Goal: Task Accomplishment & Management: Complete application form

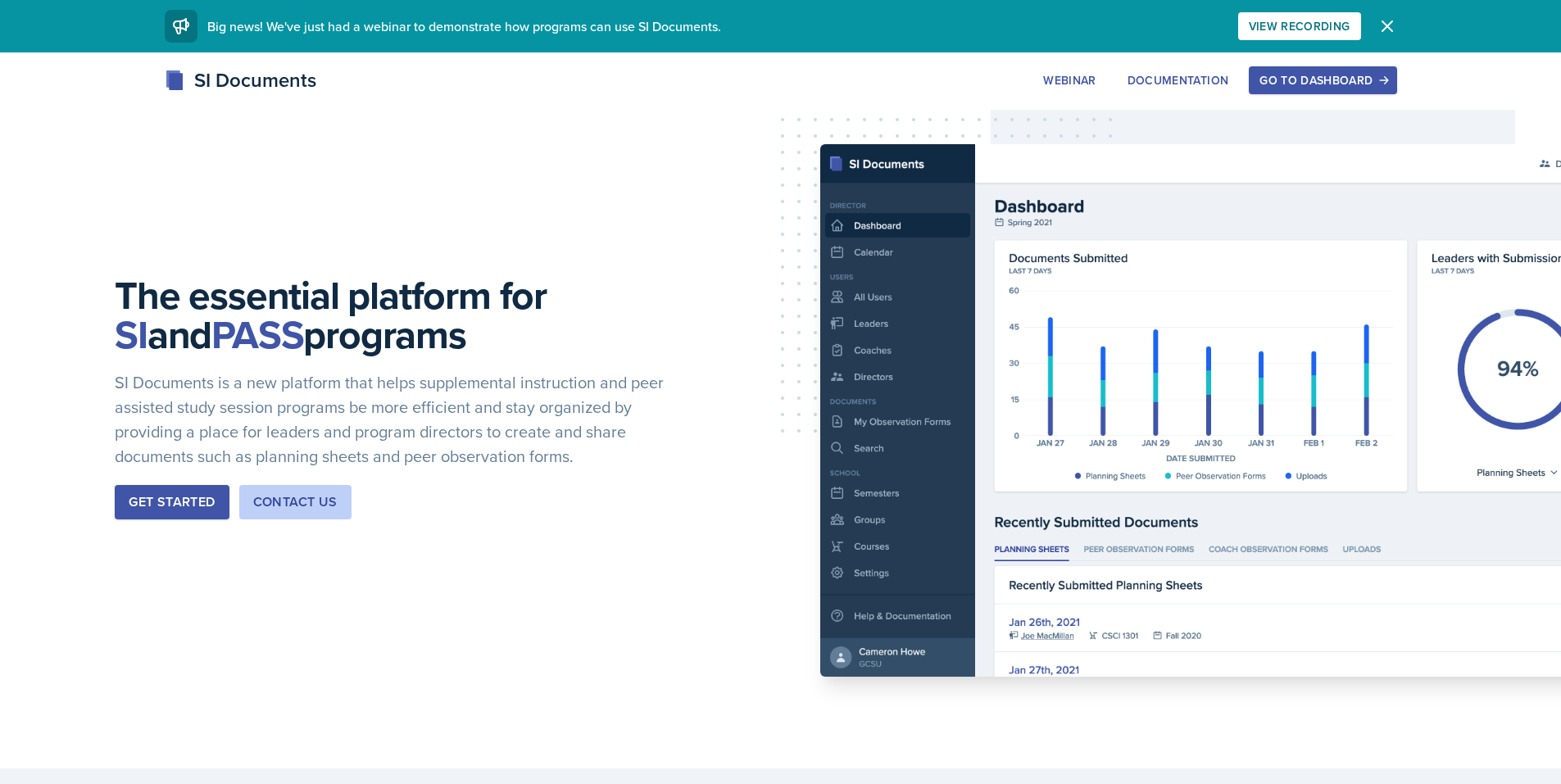
click at [1297, 81] on div "Go to Dashboard" at bounding box center [1322, 80] width 126 height 13
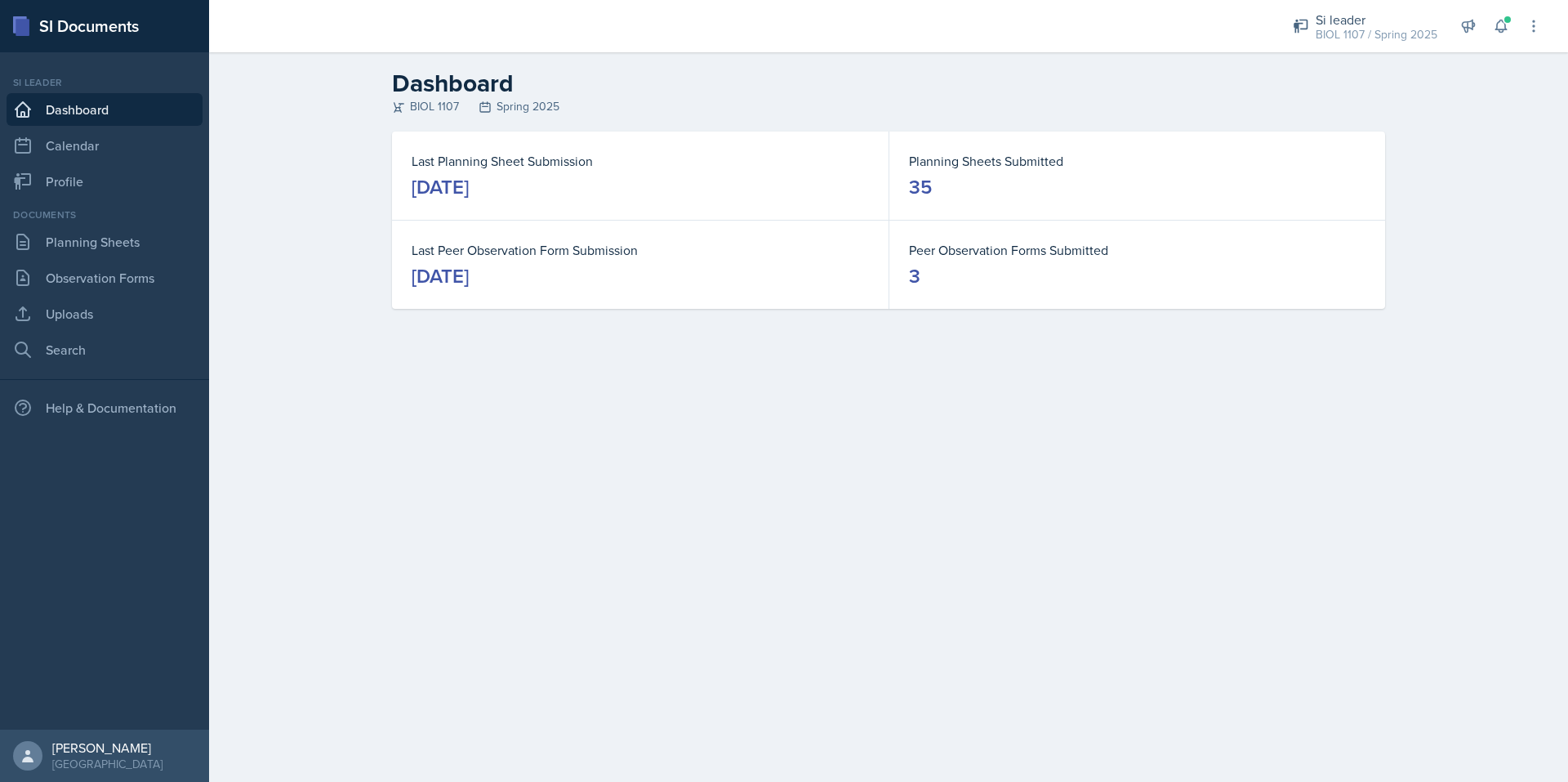
click at [109, 258] on div "Documents Planning Sheets Observation Forms Uploads Search" at bounding box center [104, 286] width 196 height 158
click at [85, 318] on link "Uploads" at bounding box center [104, 313] width 196 height 33
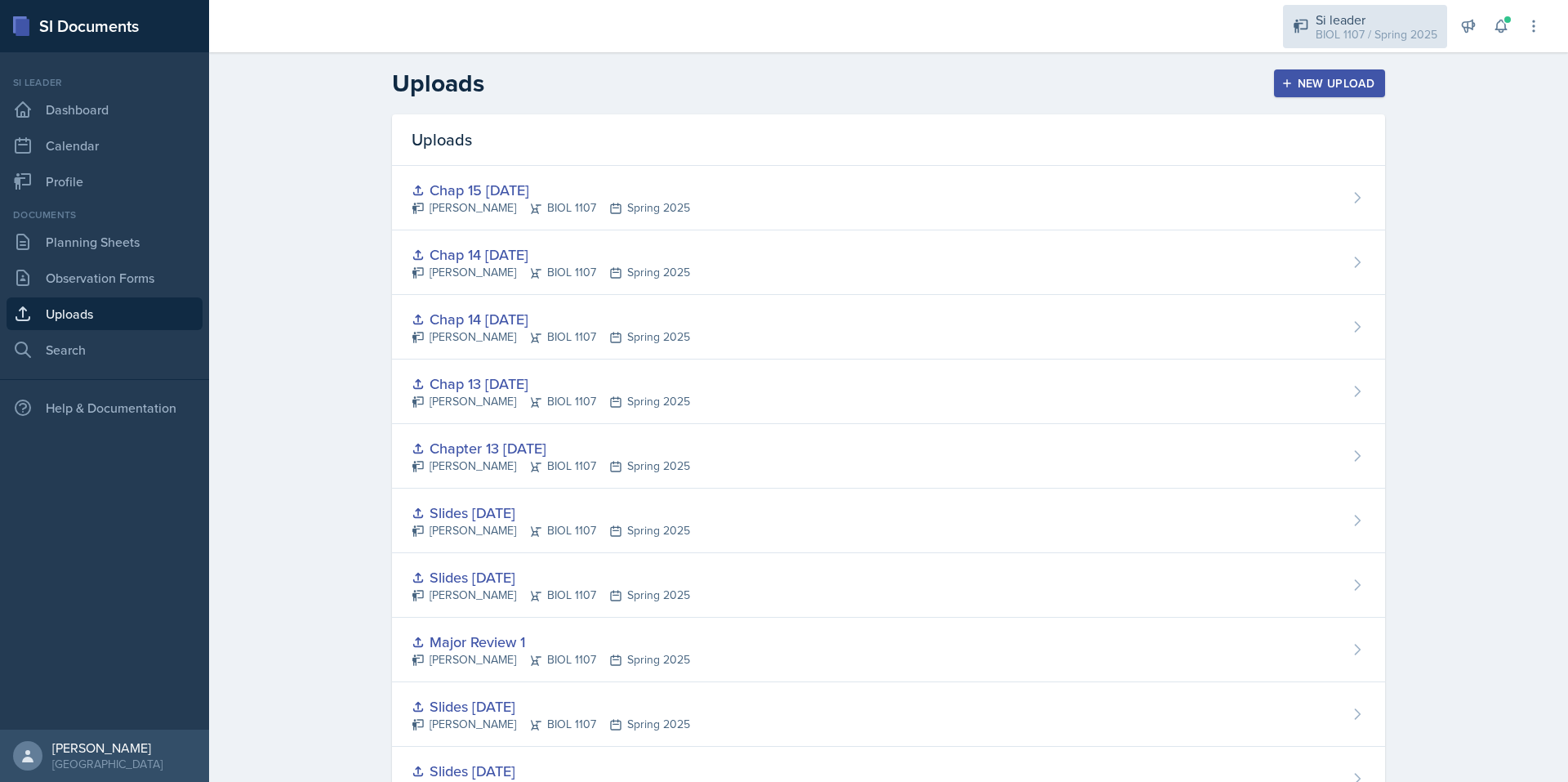
click at [1391, 26] on div "BIOL 1107 / Spring 2025" at bounding box center [1376, 35] width 122 height 18
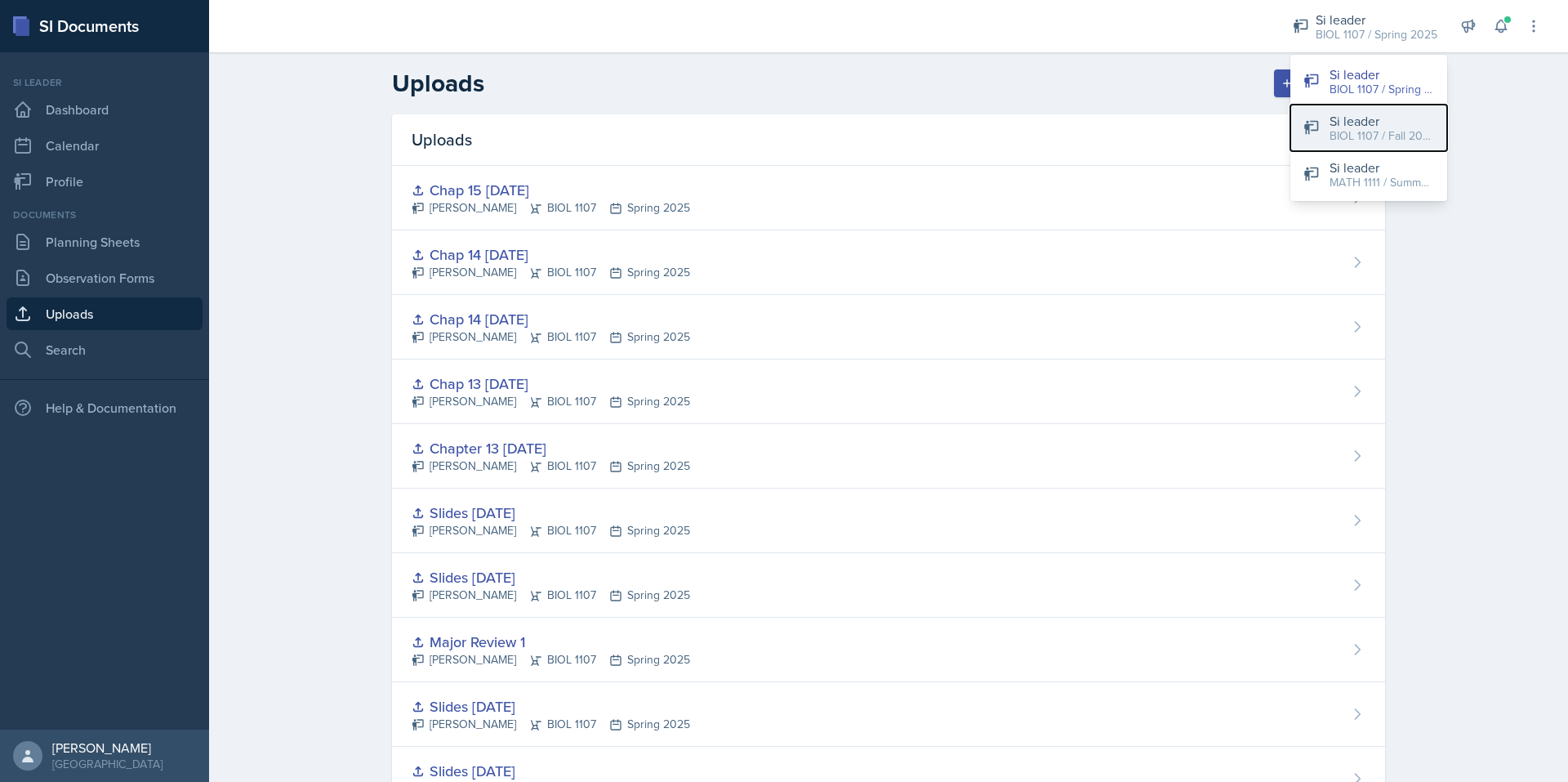
click at [1378, 118] on div "Si leader" at bounding box center [1381, 120] width 105 height 19
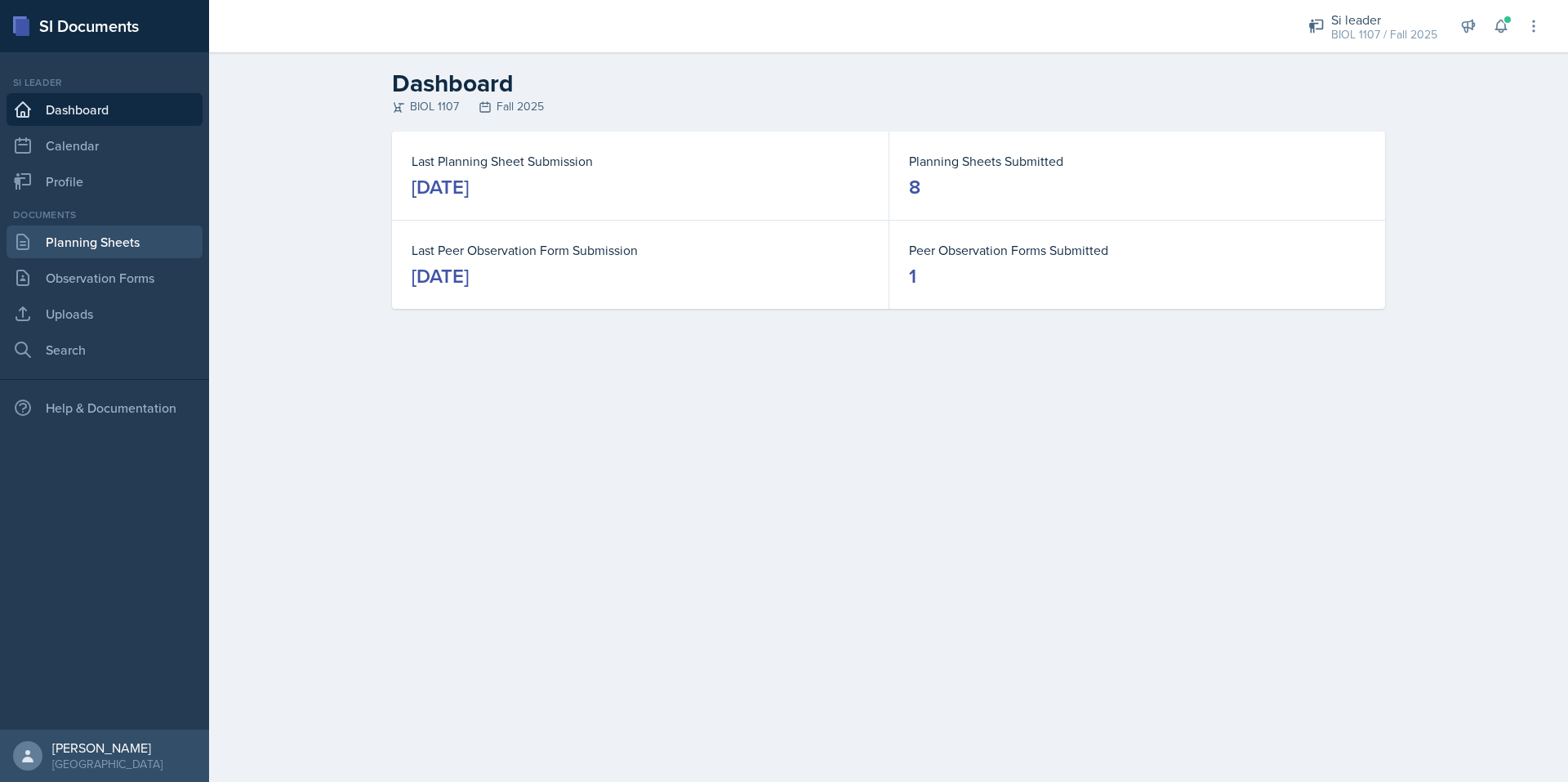
click at [66, 251] on link "Planning Sheets" at bounding box center [104, 242] width 196 height 33
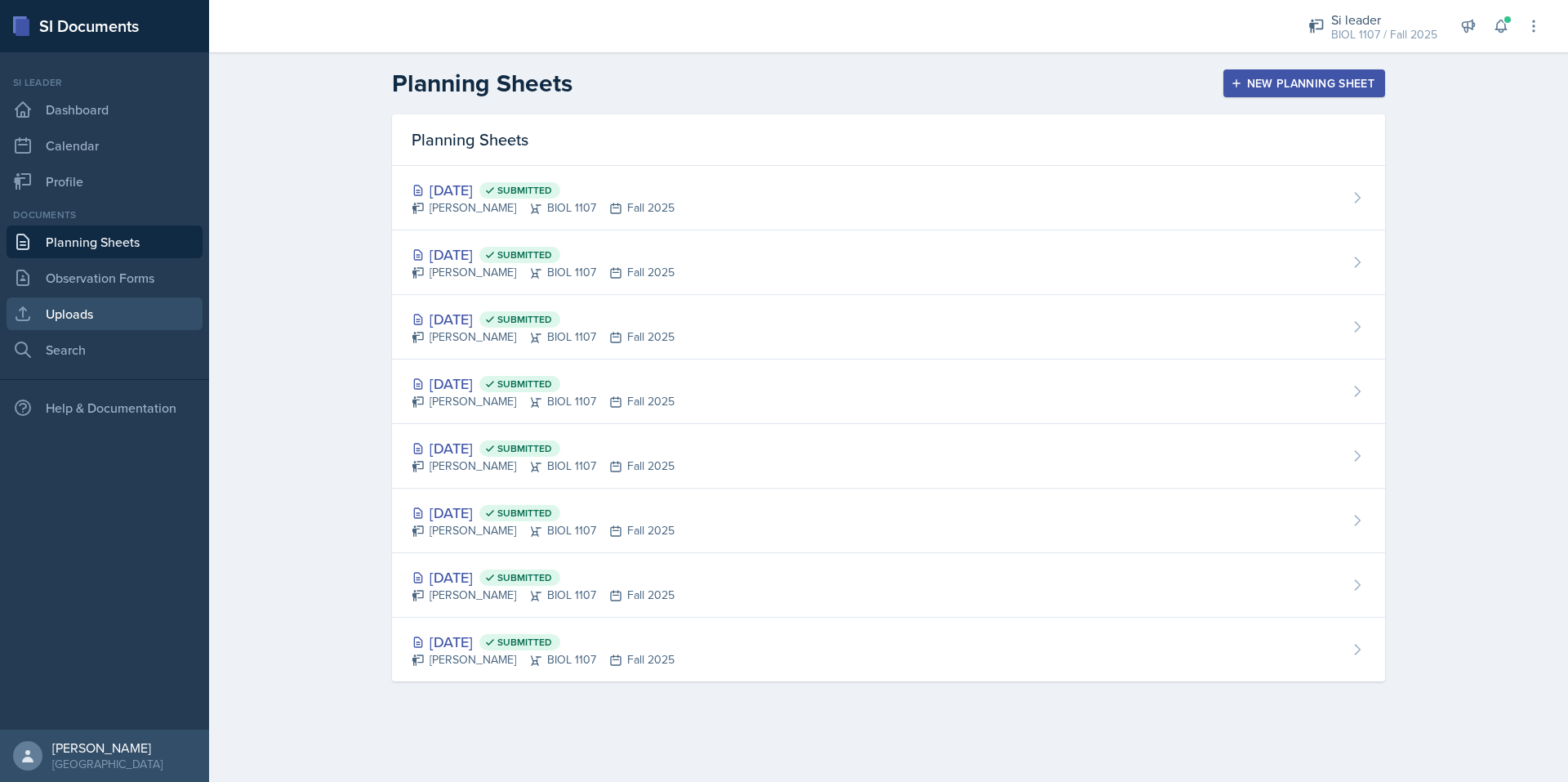
click at [105, 313] on link "Uploads" at bounding box center [104, 313] width 196 height 33
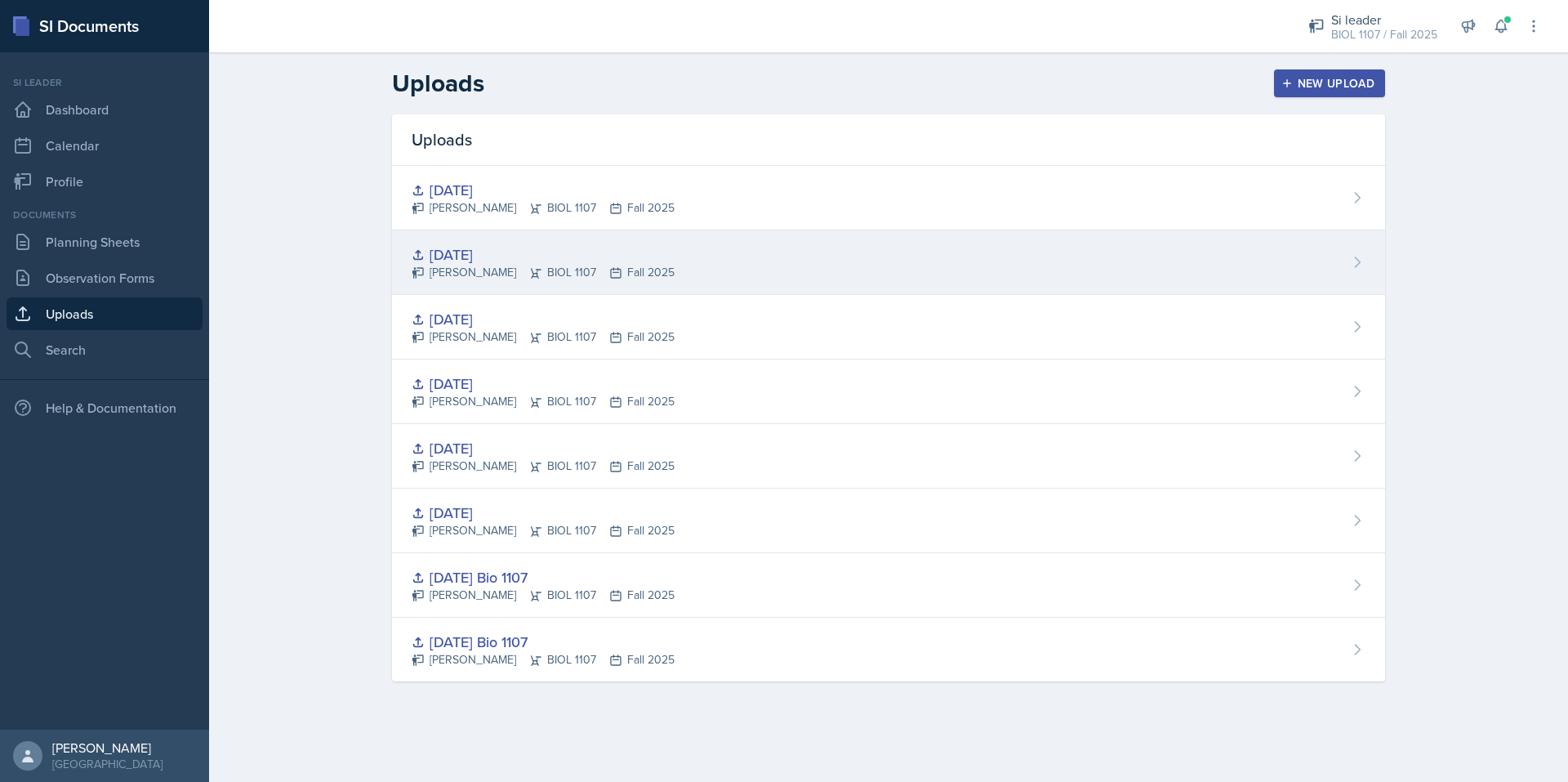
click at [898, 245] on div "[DATE] [PERSON_NAME] BIOL 1107 Fall 2025" at bounding box center [888, 262] width 993 height 64
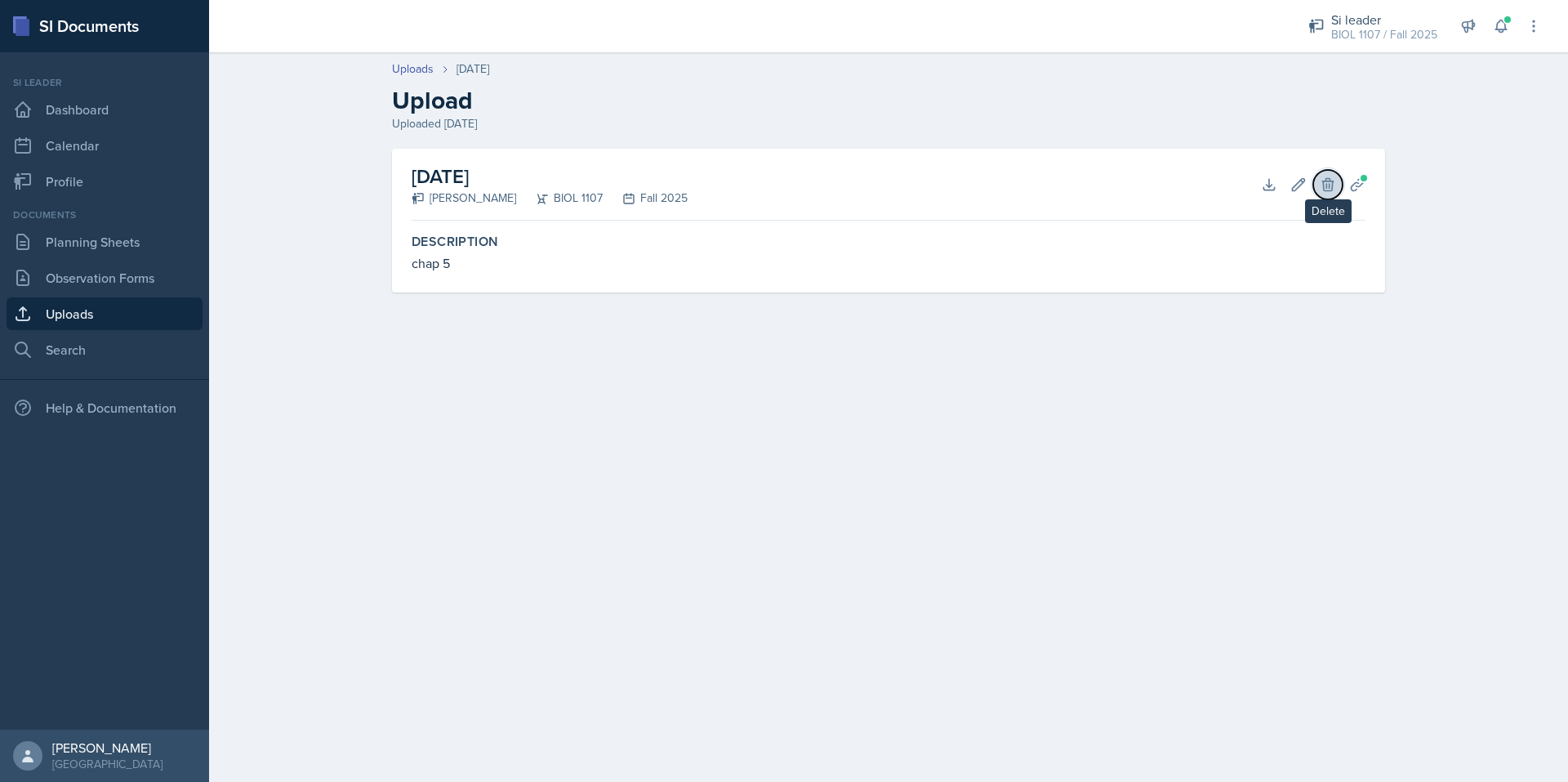
click at [1329, 194] on button "Delete" at bounding box center [1327, 184] width 29 height 29
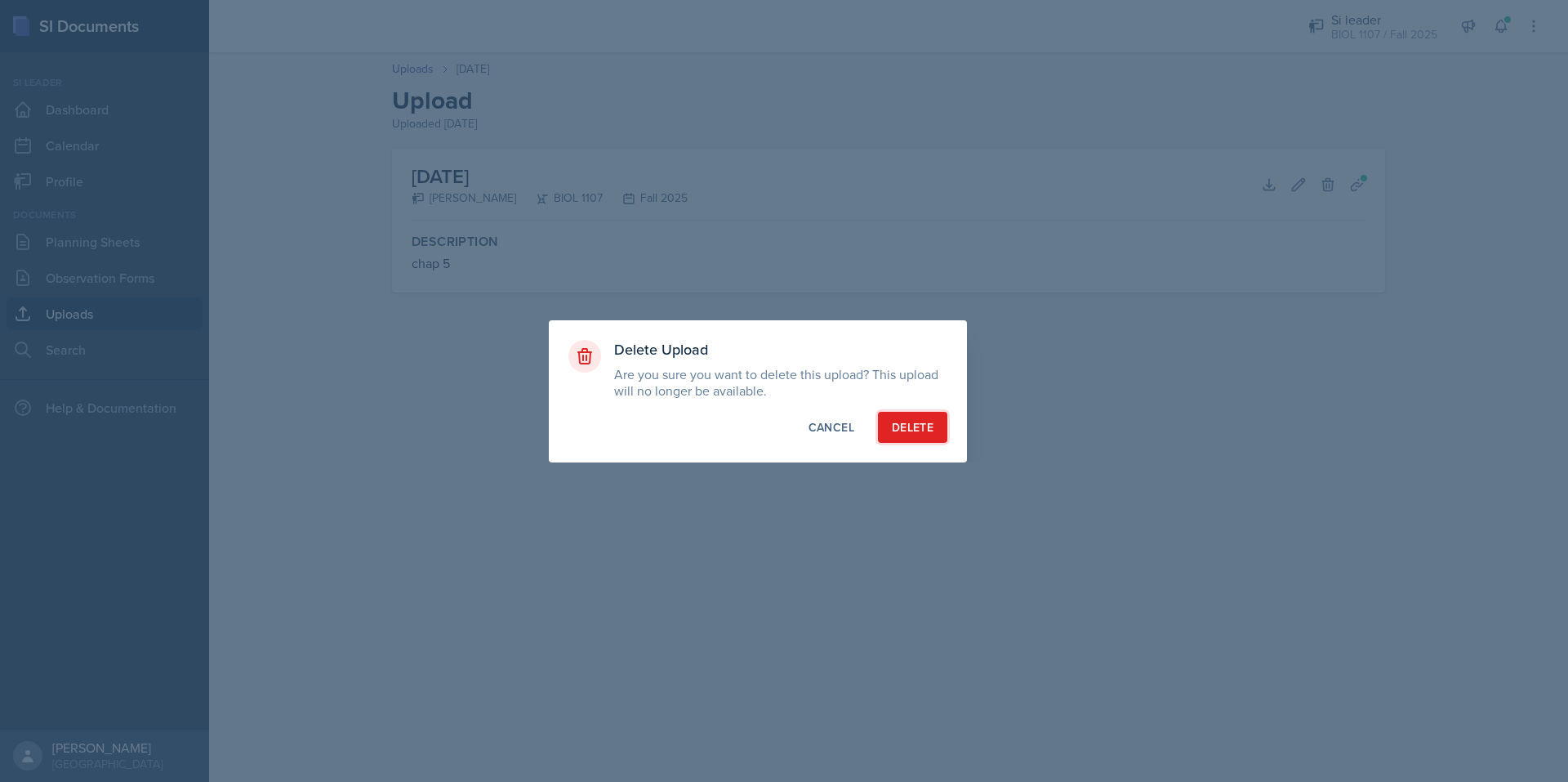
click at [921, 430] on div "Delete" at bounding box center [912, 427] width 41 height 17
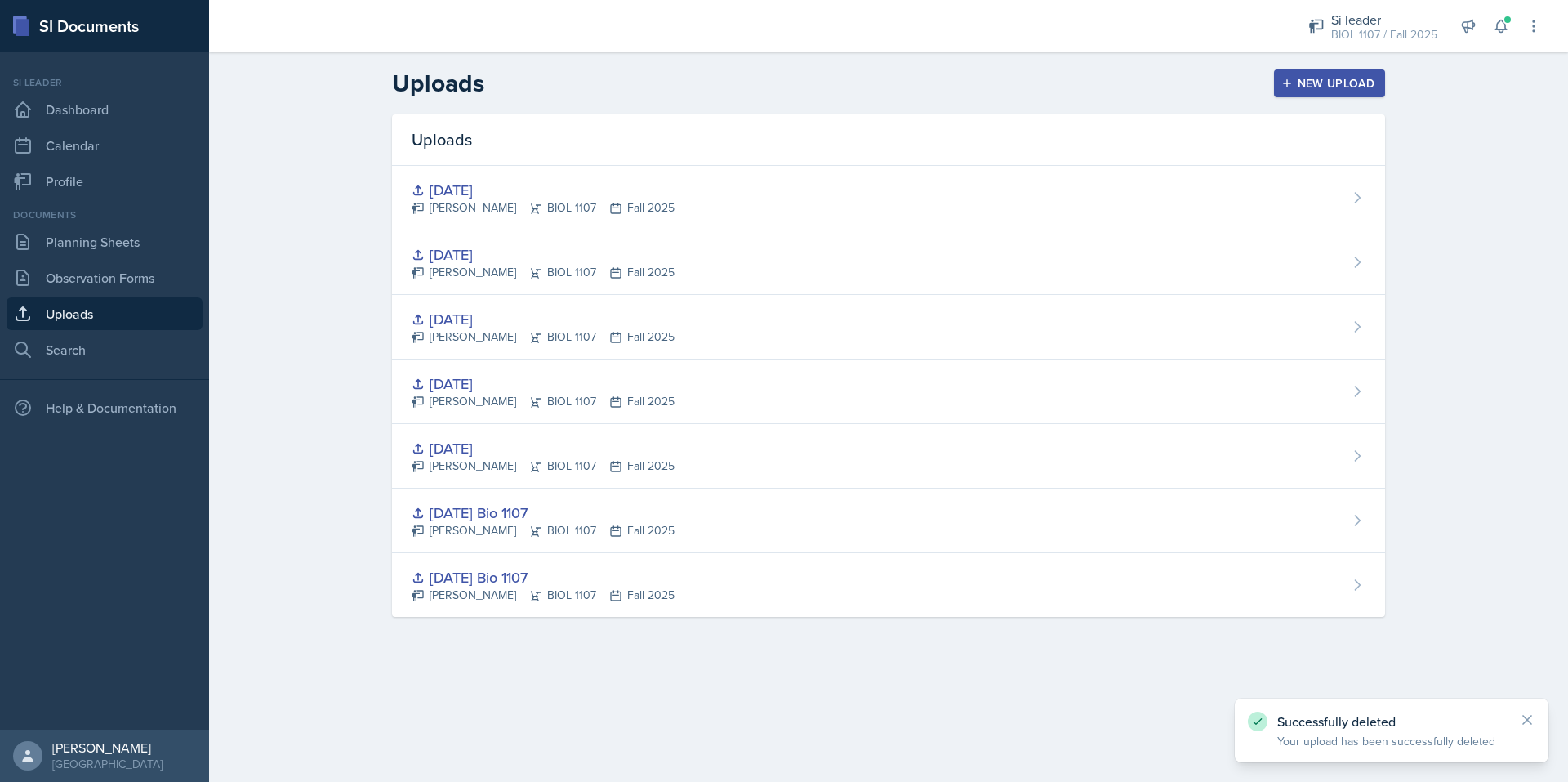
click at [1323, 87] on div "New Upload" at bounding box center [1329, 83] width 90 height 13
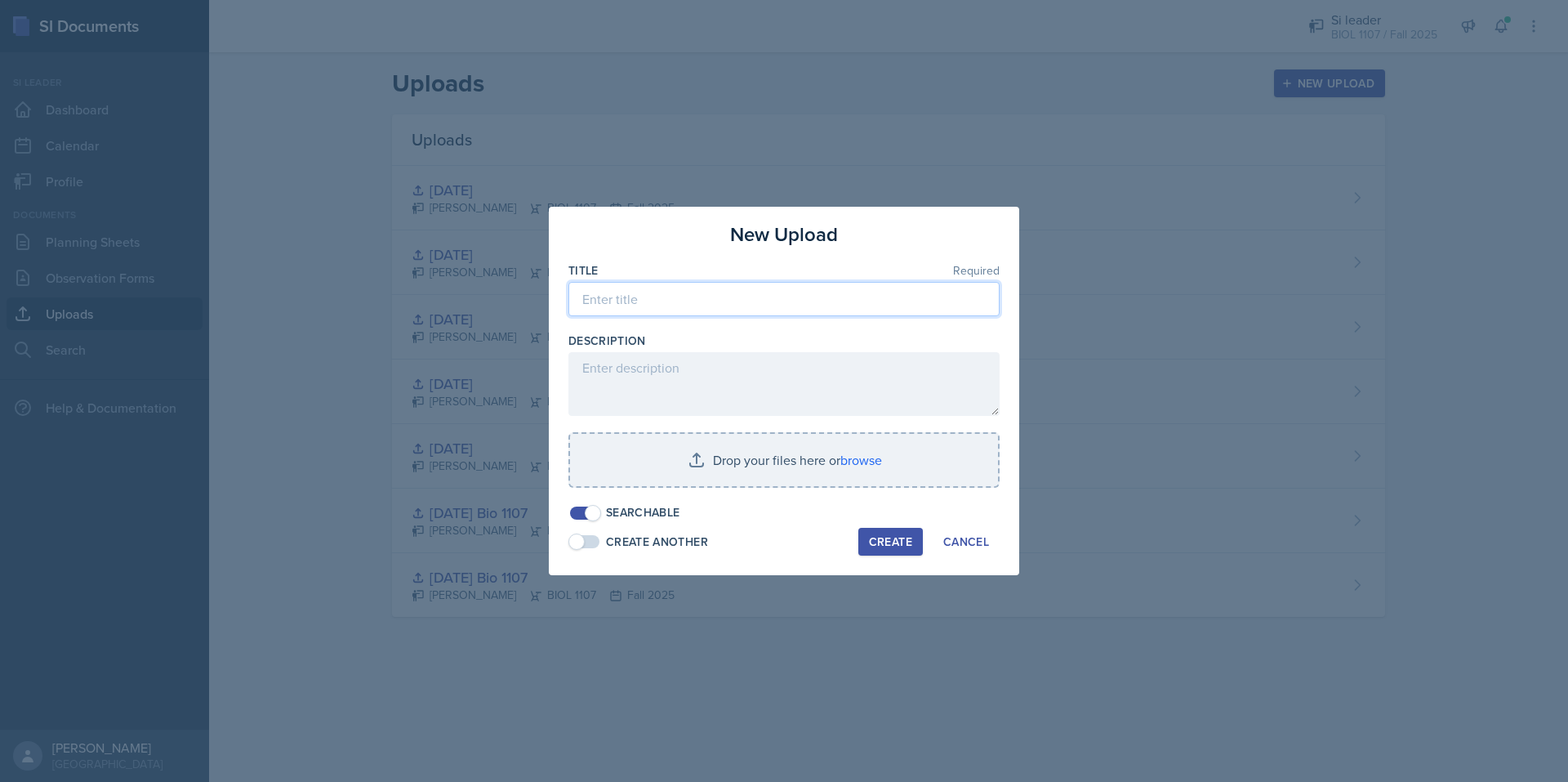
click at [643, 308] on input at bounding box center [784, 299] width 431 height 34
type input "[DATE]"
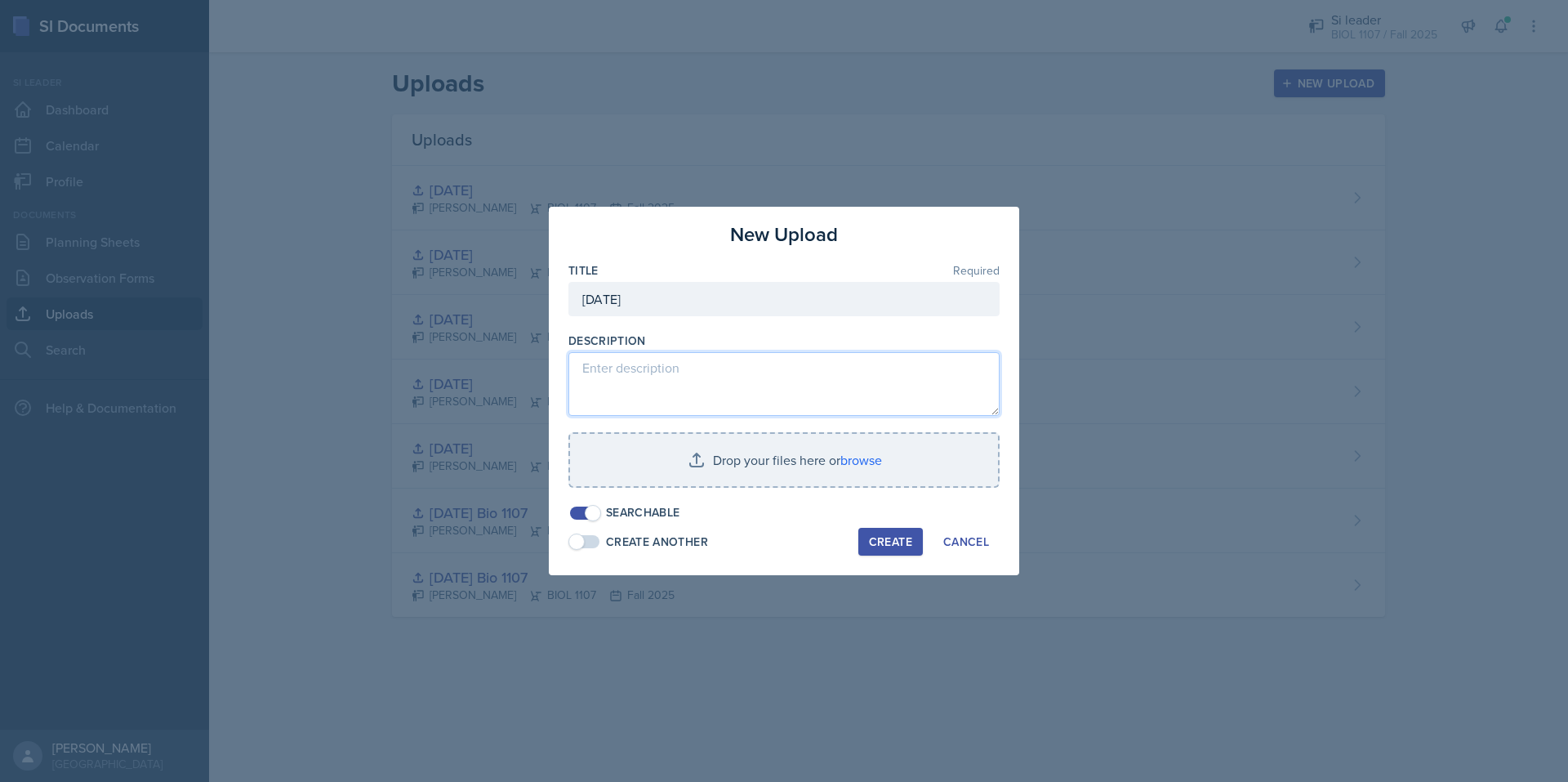
click at [632, 375] on textarea at bounding box center [784, 384] width 431 height 64
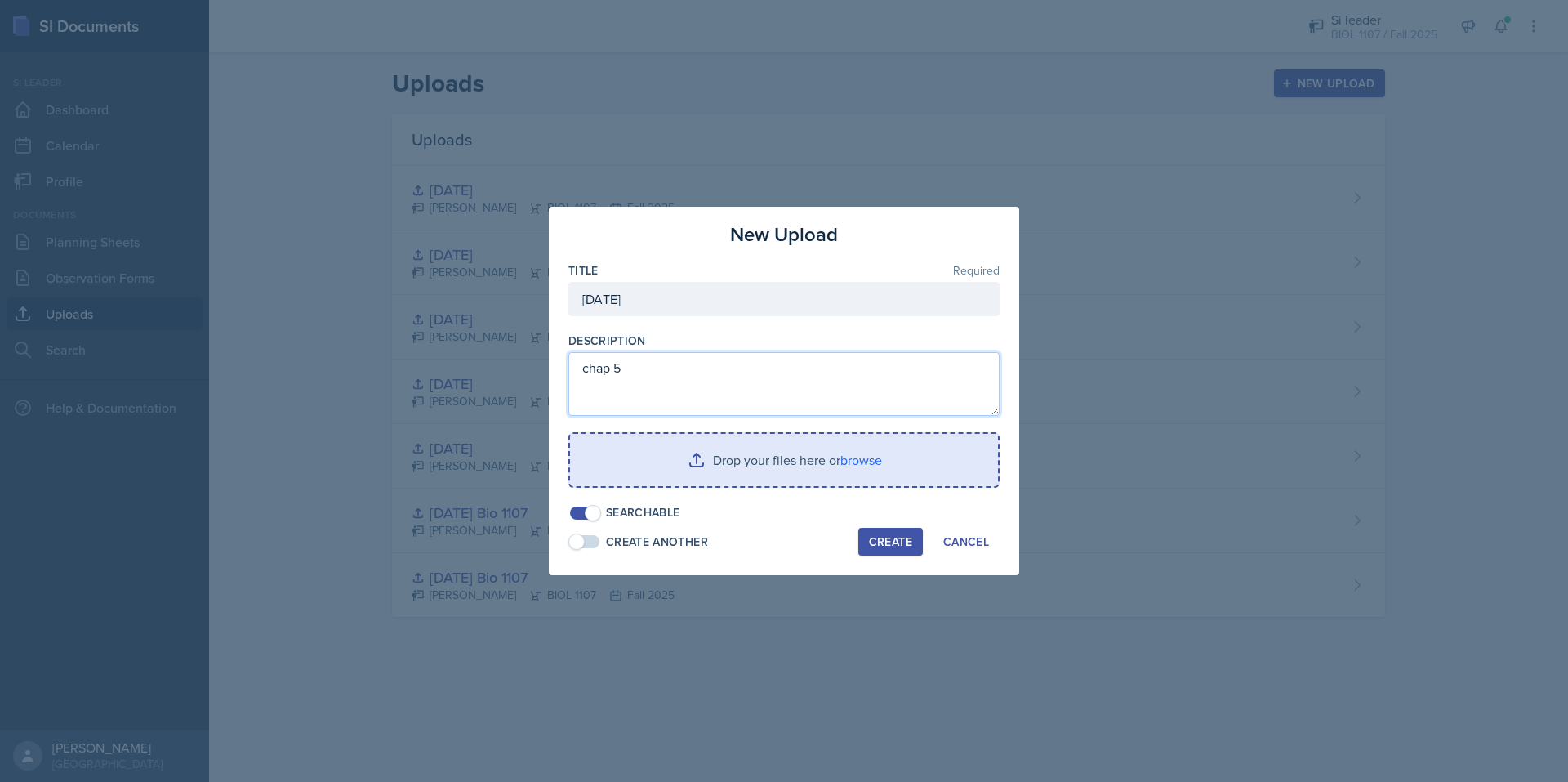
type textarea "chap 5"
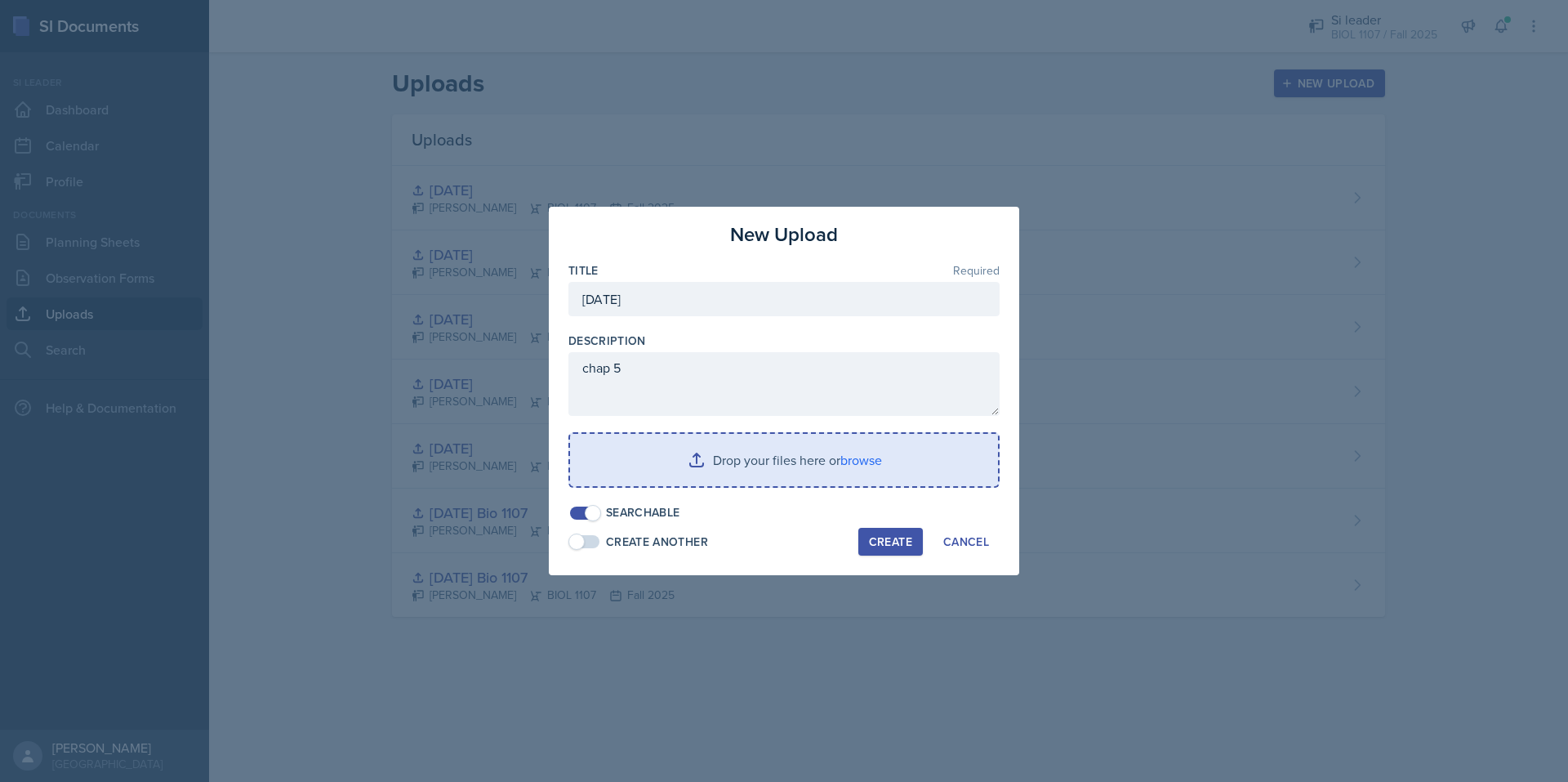
click at [756, 446] on input "file" at bounding box center [784, 460] width 428 height 52
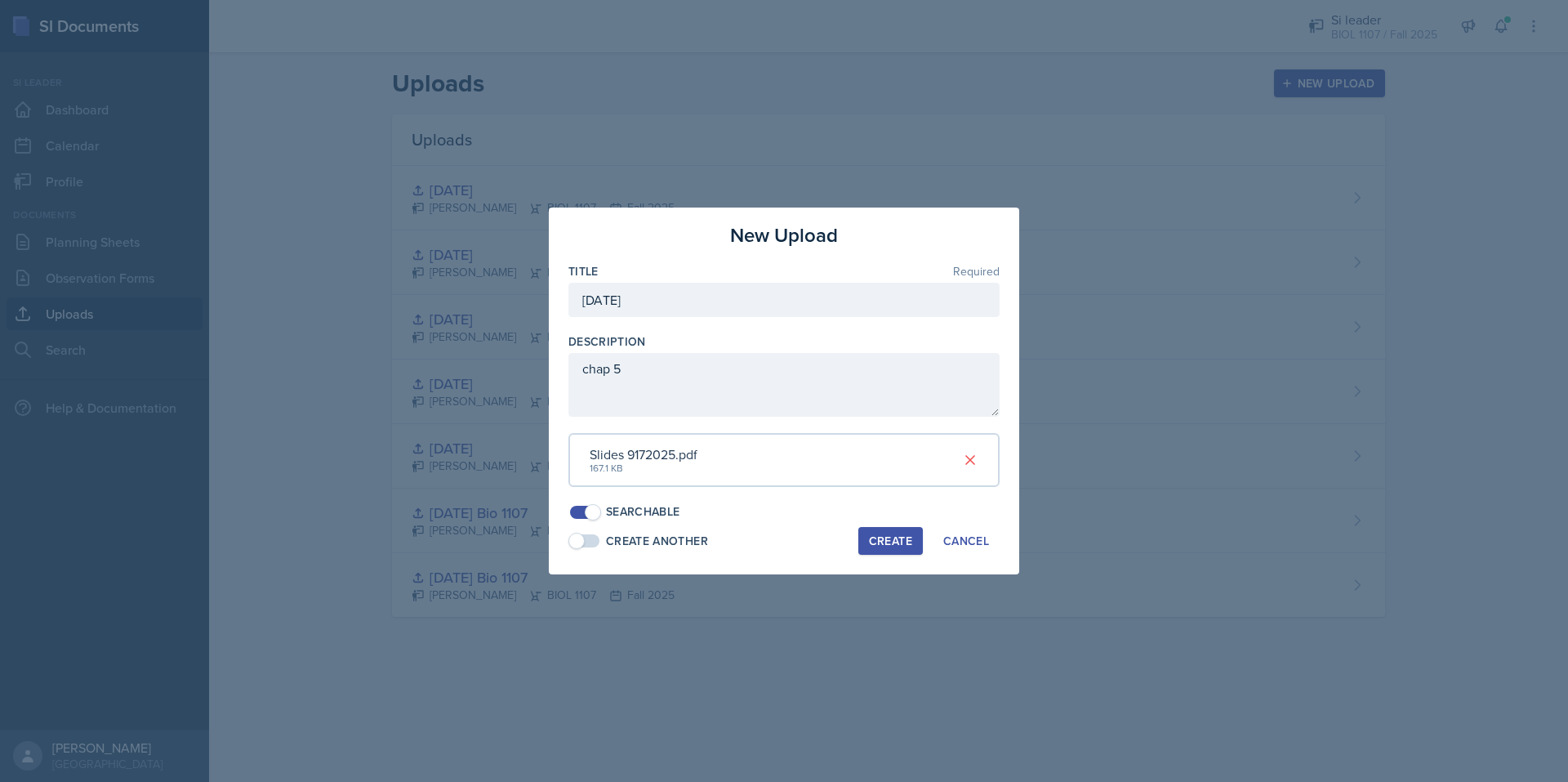
click at [869, 539] on div "Create" at bounding box center [890, 540] width 43 height 13
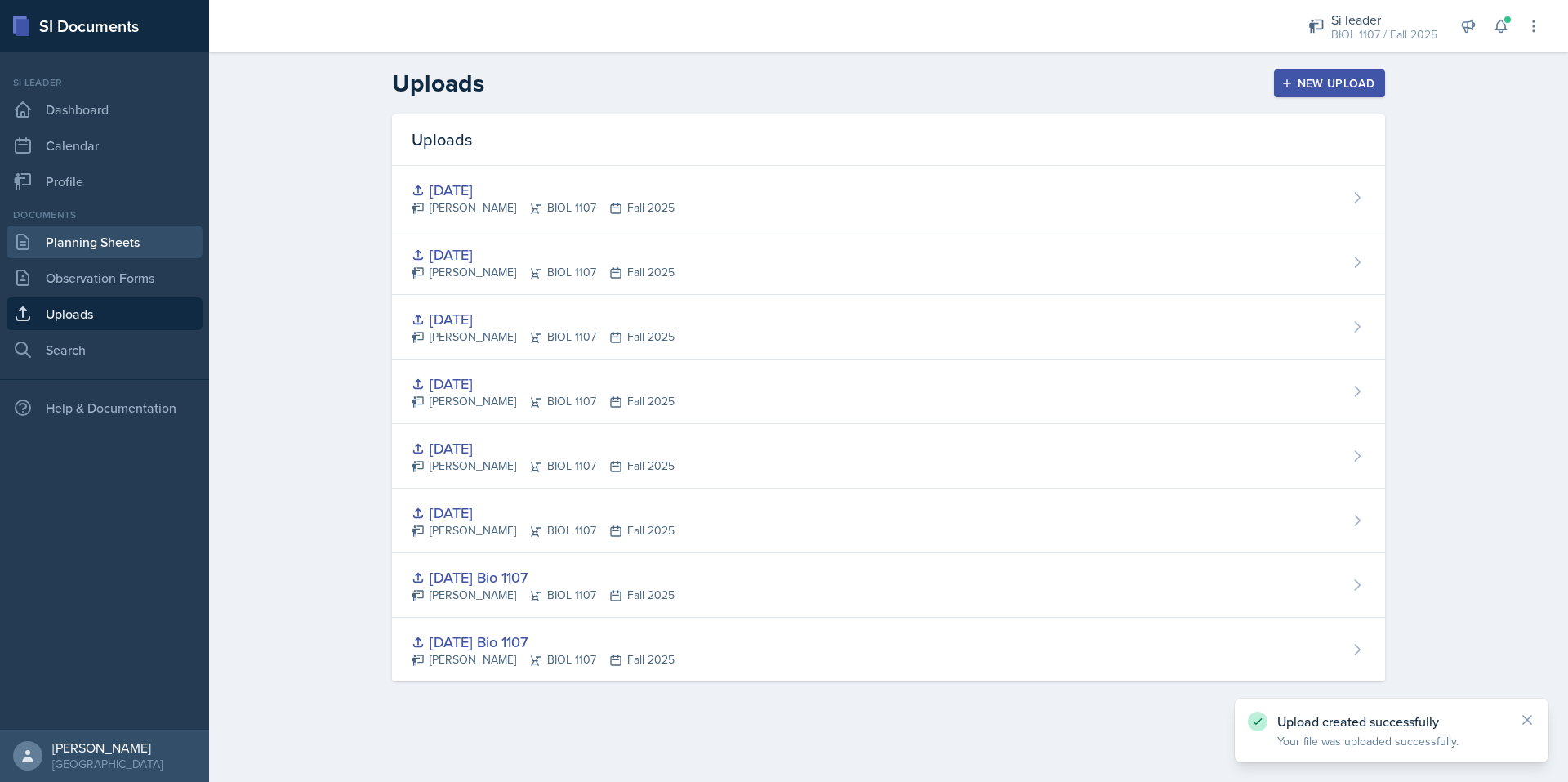
click at [79, 241] on link "Planning Sheets" at bounding box center [104, 242] width 196 height 33
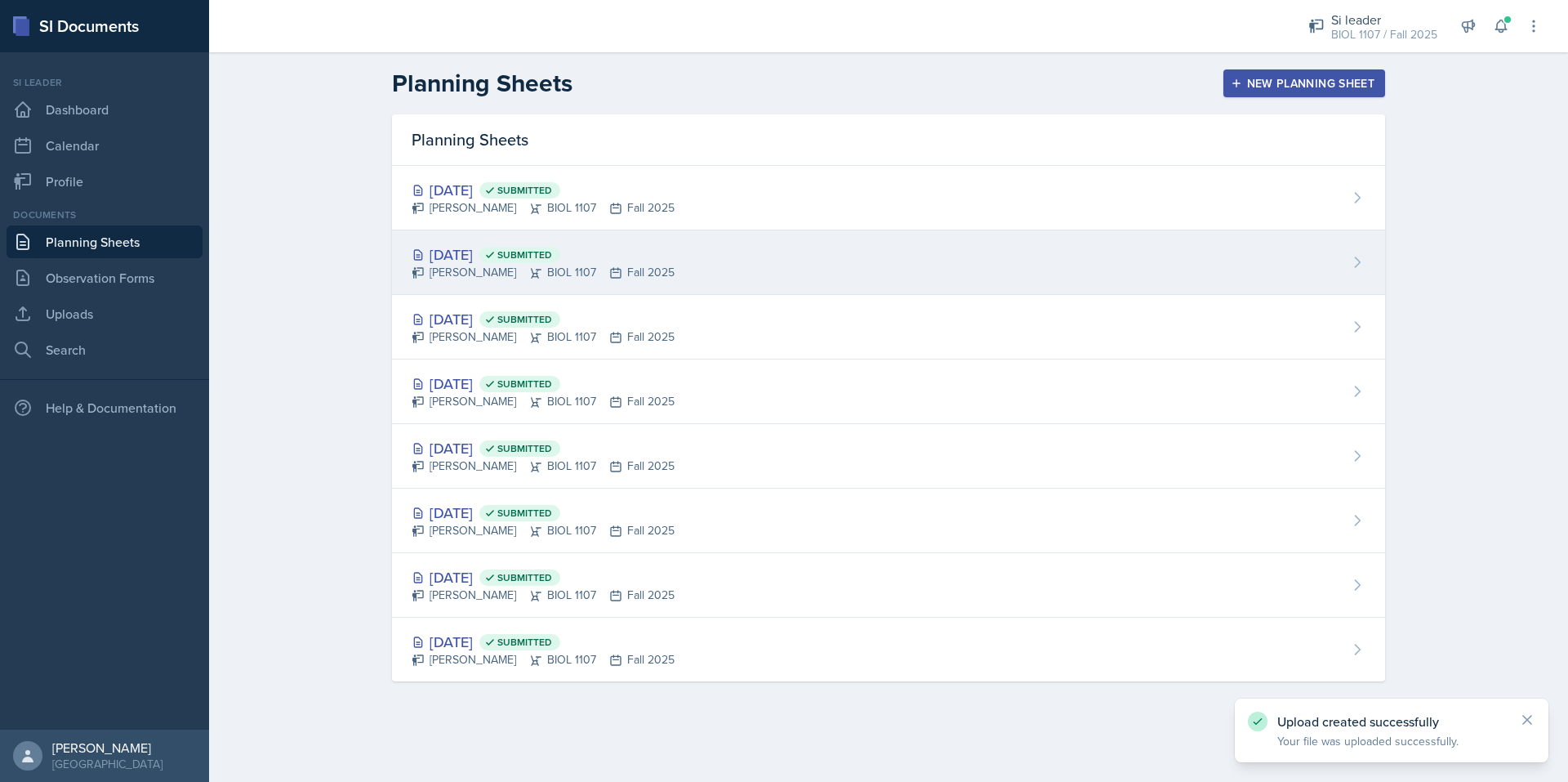
click at [552, 249] on span "Submitted" at bounding box center [524, 255] width 54 height 13
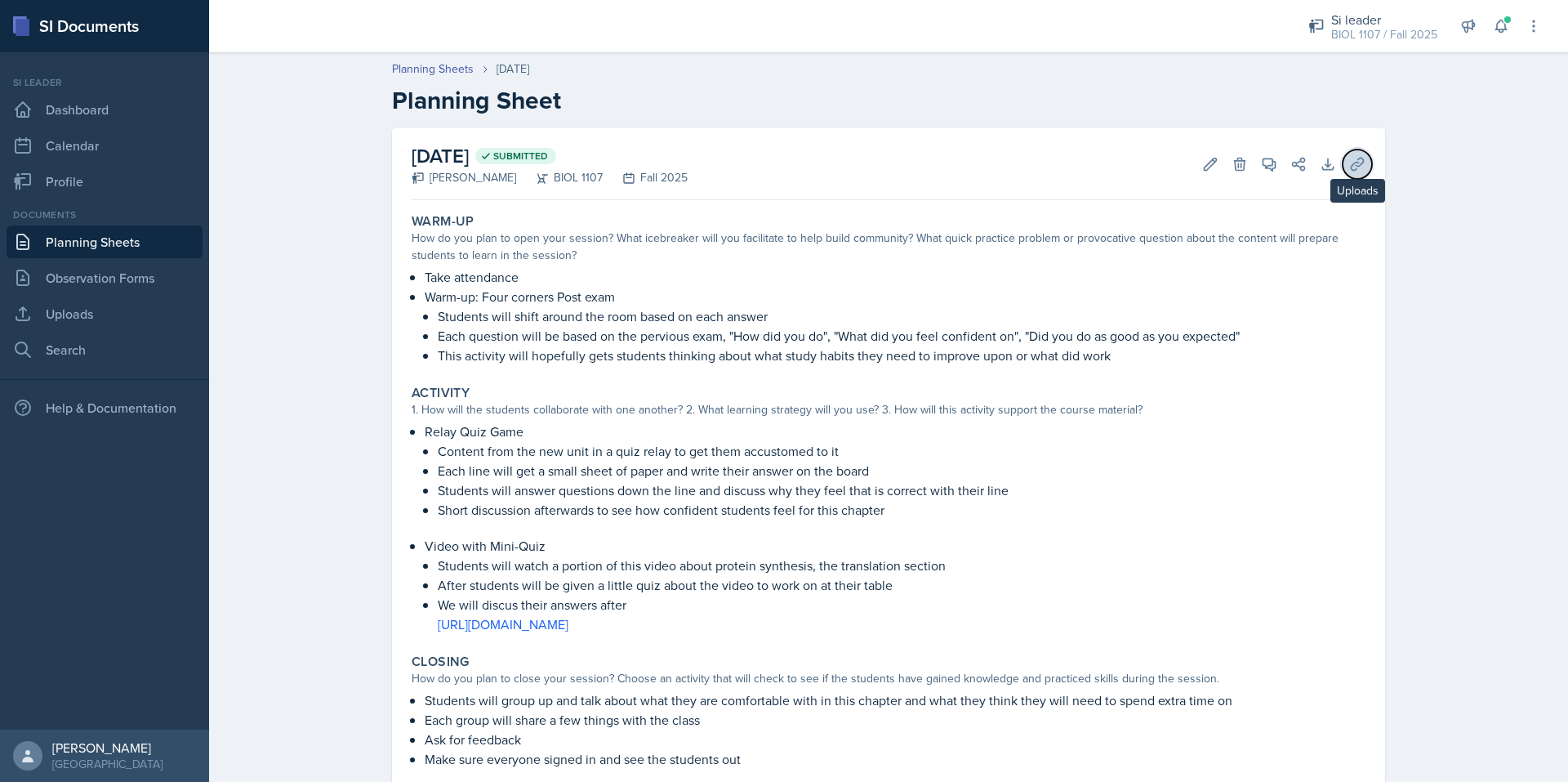
click at [1350, 164] on icon at bounding box center [1356, 163] width 12 height 12
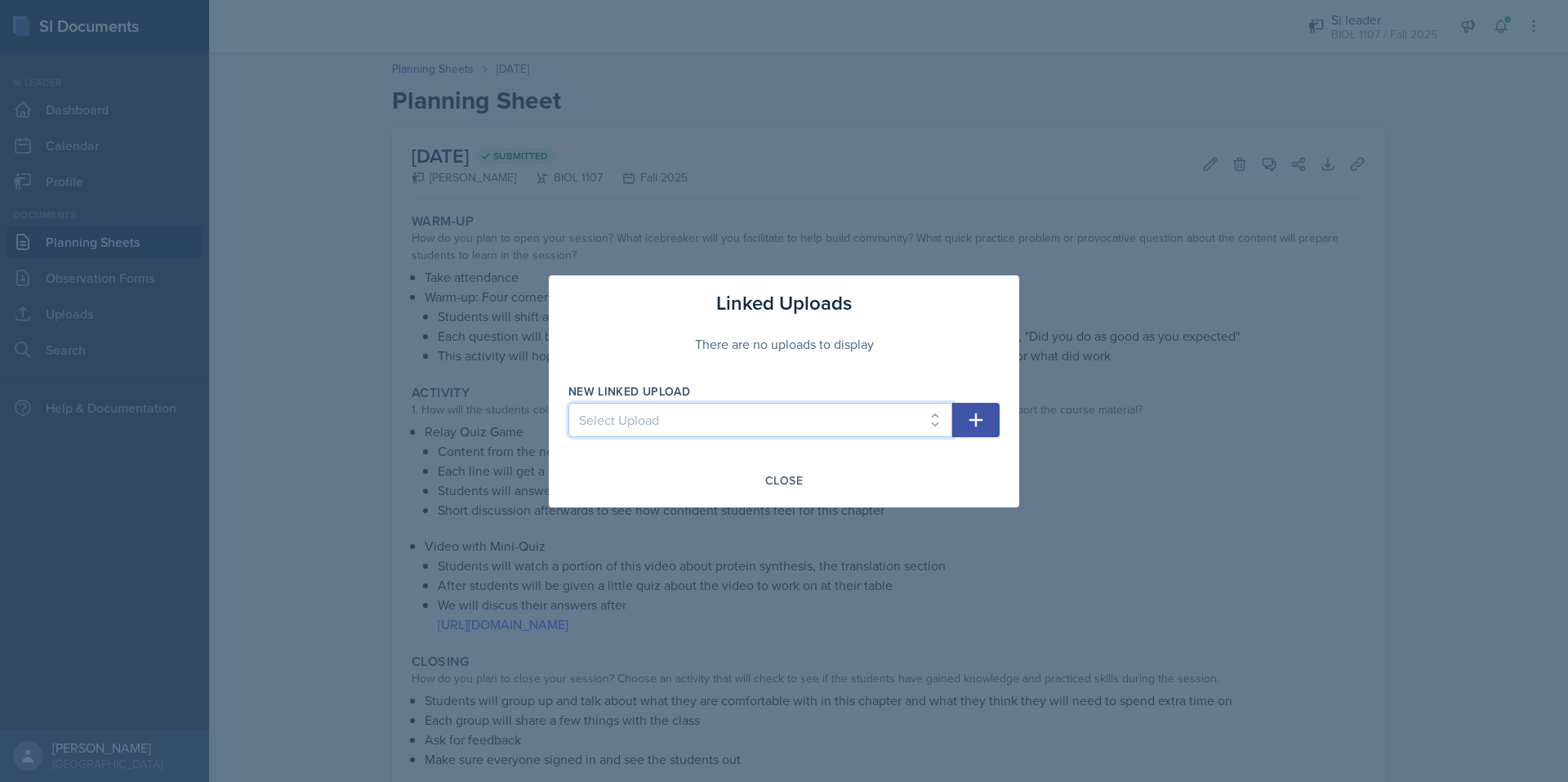
click at [842, 434] on select "Select Upload [DATE] Bio 1107 [DATE] Bio 1107 [DATE] [DATE] [DATE] [DATE] [DATE…" at bounding box center [760, 419] width 384 height 34
select select "de40f46e-7913-4124-99df-7e5bdaf1cbc6"
click at [568, 402] on select "Select Upload [DATE] Bio 1107 [DATE] Bio 1107 [DATE] [DATE] [DATE] [DATE] [DATE…" at bounding box center [760, 419] width 384 height 34
click at [972, 416] on icon "button" at bounding box center [976, 420] width 19 height 19
select select
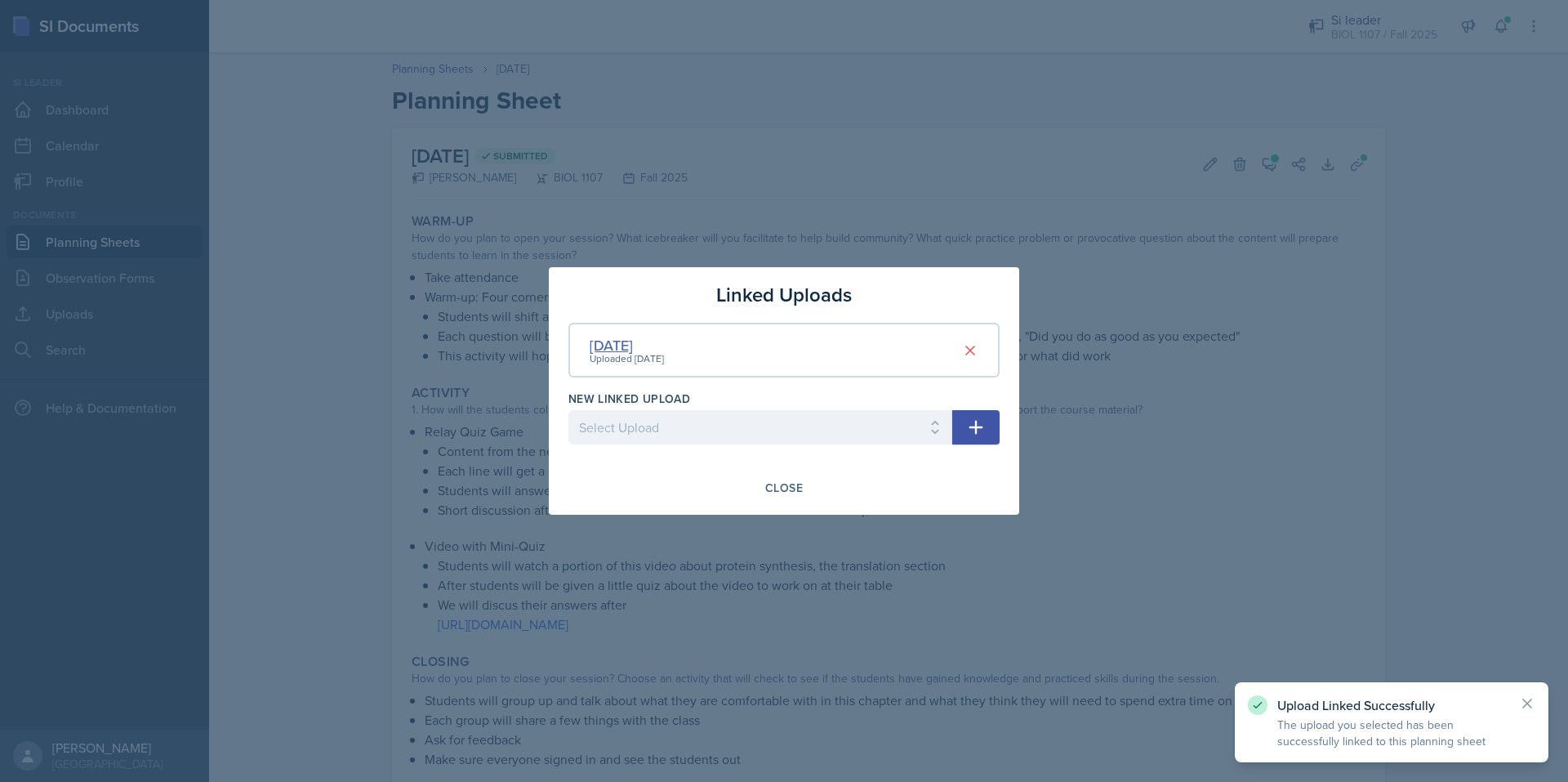
click at [609, 344] on div "[DATE]" at bounding box center [626, 344] width 75 height 22
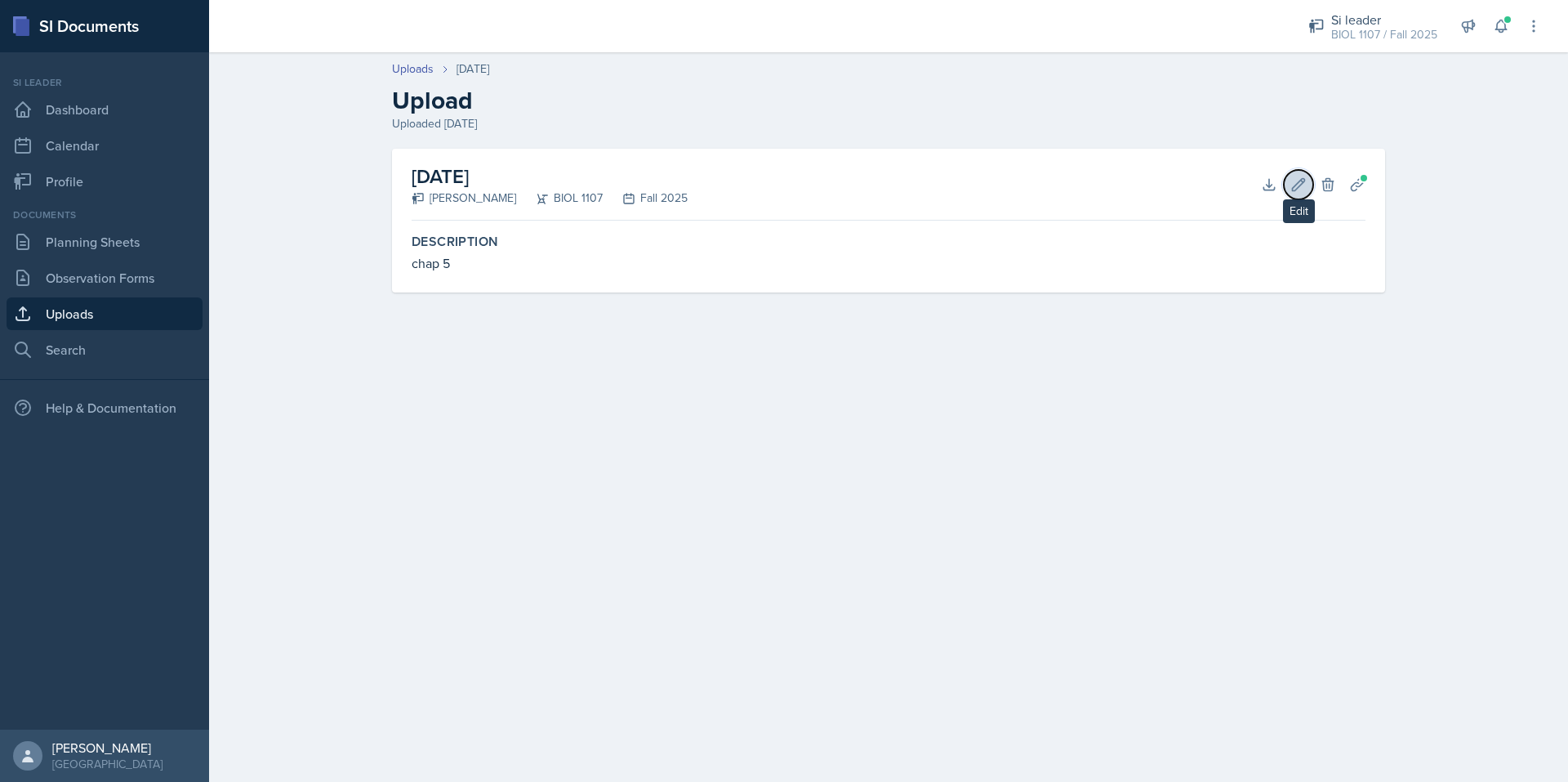
click at [1300, 183] on icon at bounding box center [1298, 185] width 17 height 17
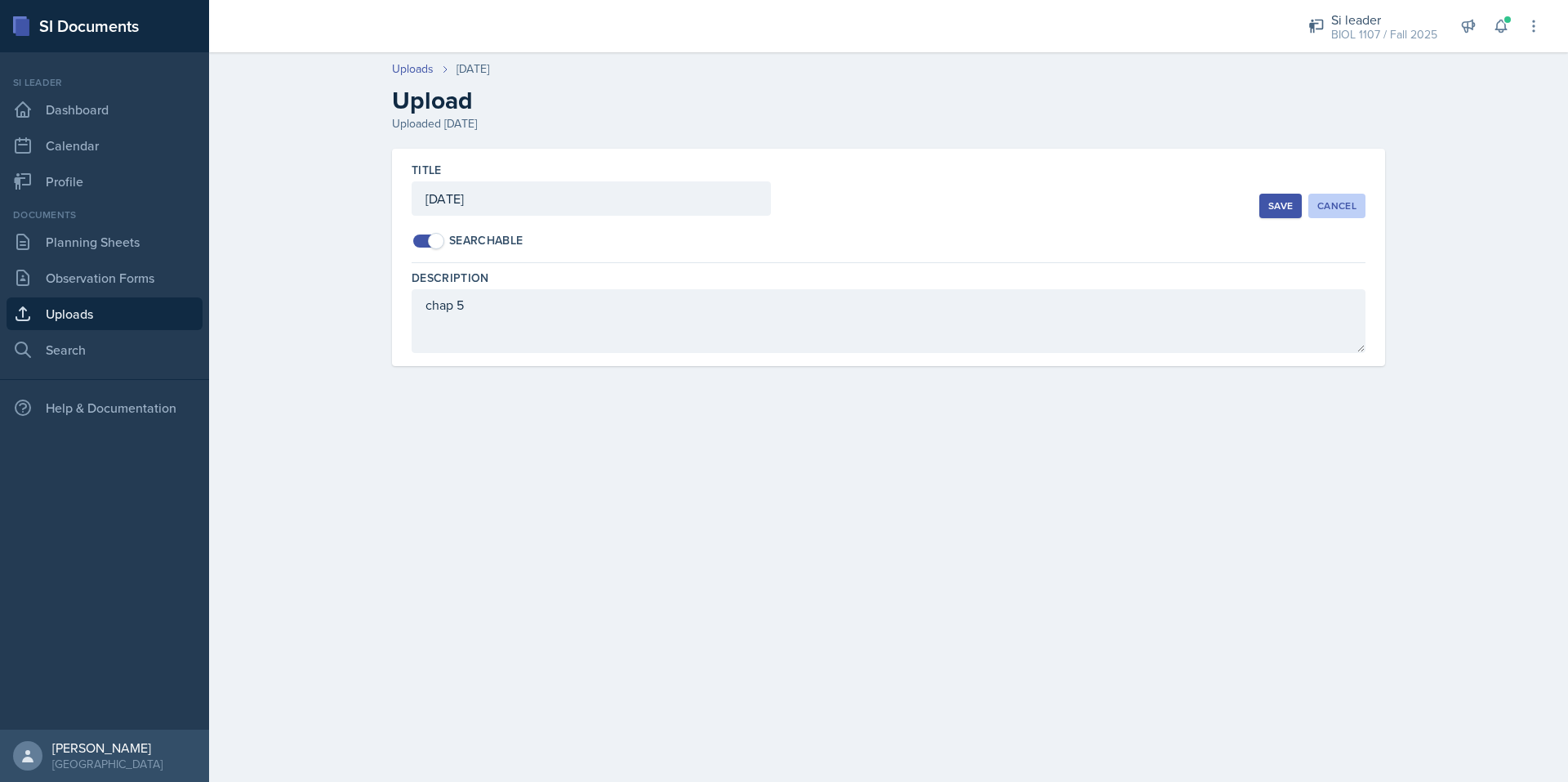
click at [1324, 206] on div "Cancel" at bounding box center [1336, 206] width 40 height 13
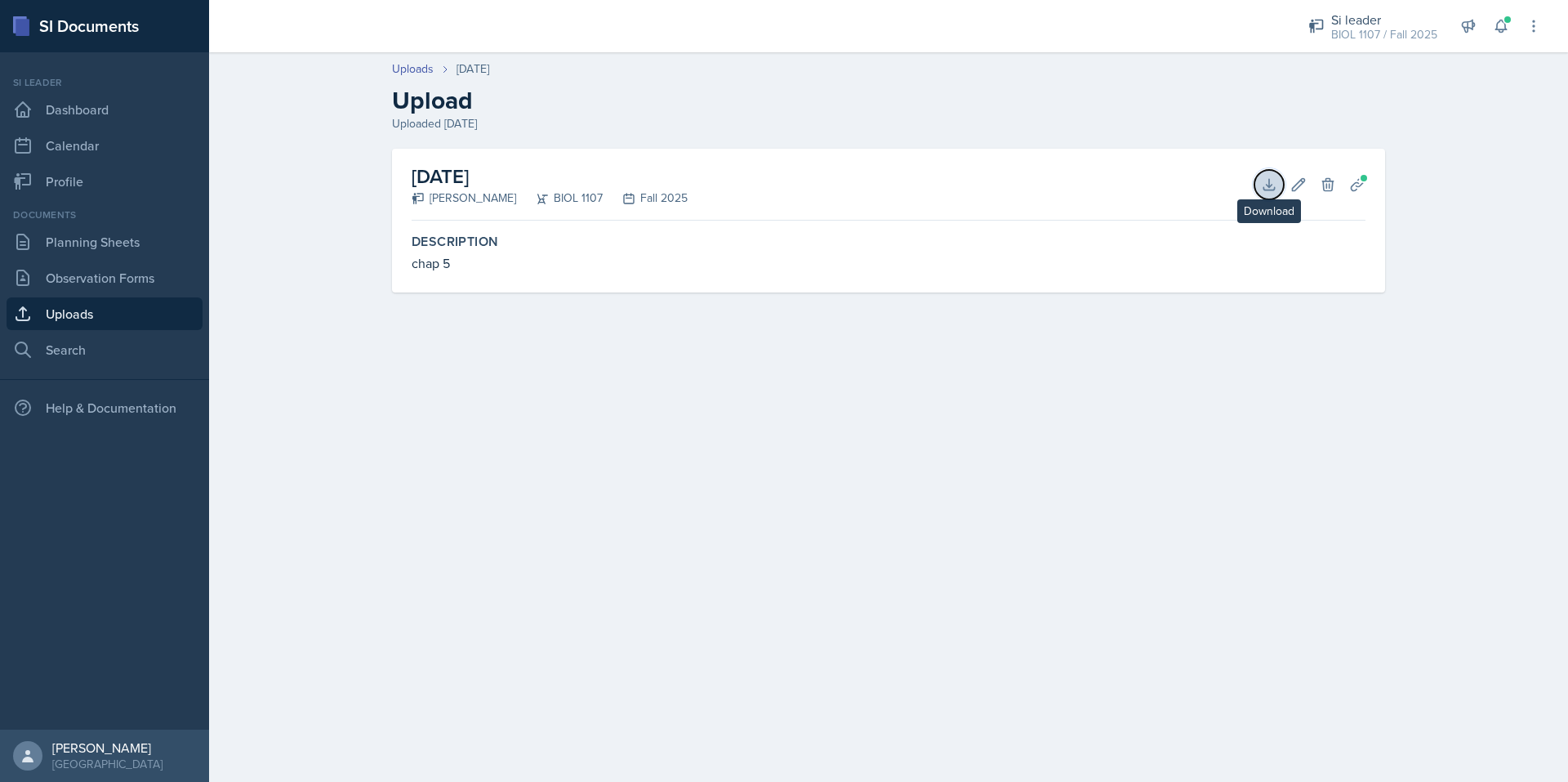
click at [1268, 183] on icon at bounding box center [1268, 185] width 17 height 17
click at [1495, 30] on icon at bounding box center [1500, 25] width 17 height 17
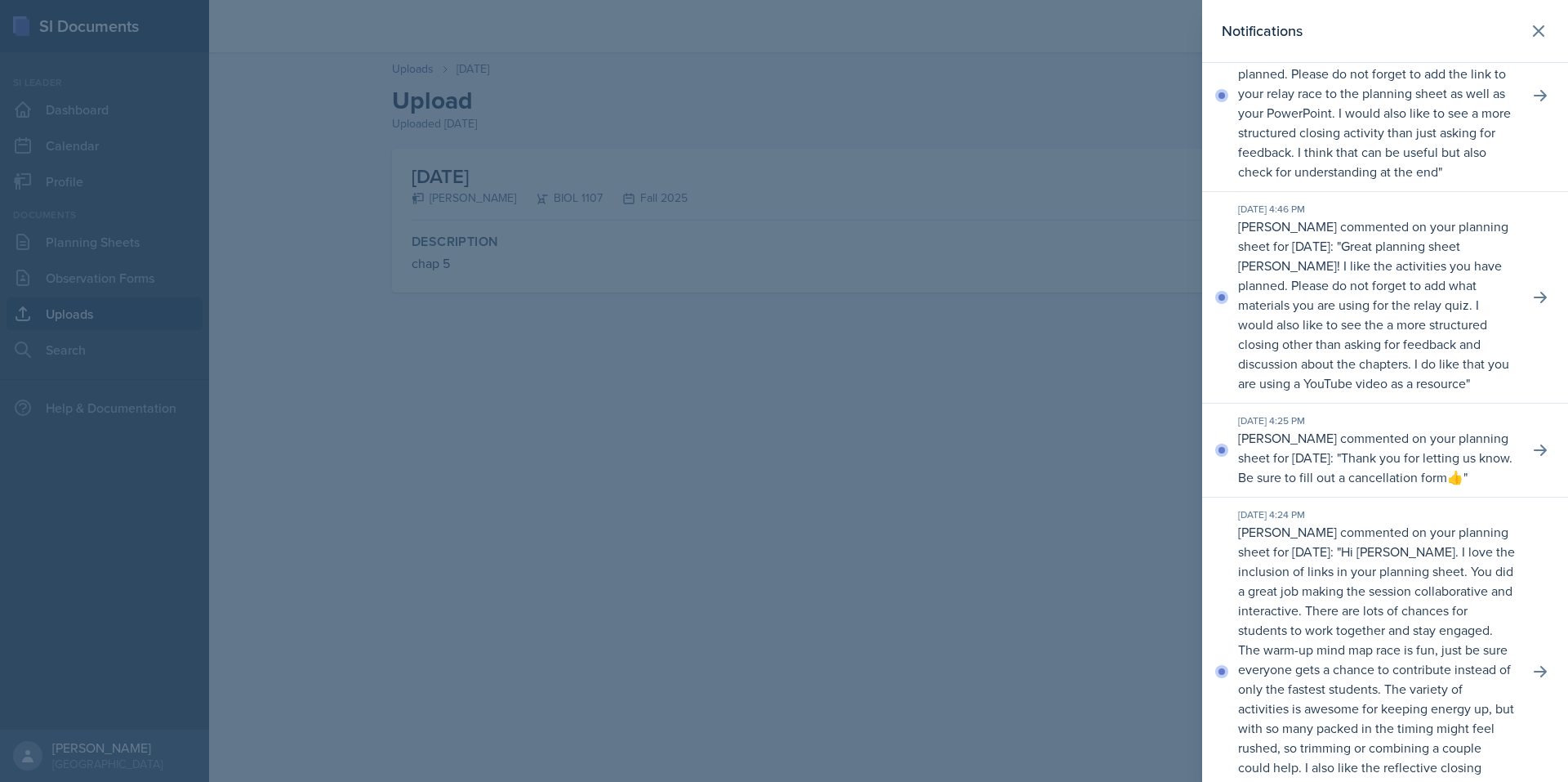
scroll to position [64, 0]
click at [1117, 395] on div at bounding box center [784, 391] width 1568 height 782
